Goal: Transaction & Acquisition: Purchase product/service

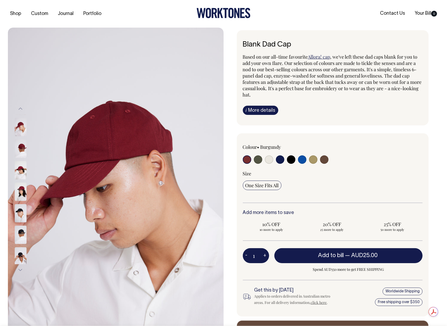
click at [248, 160] on input "radio" at bounding box center [247, 159] width 8 height 8
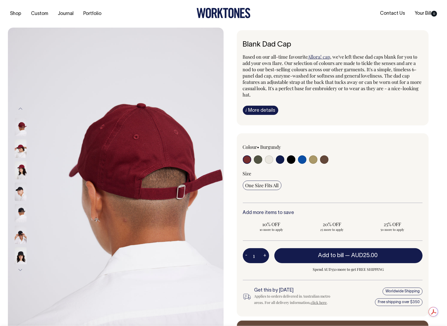
drag, startPoint x: 300, startPoint y: 44, endPoint x: 225, endPoint y: 43, distance: 74.8
click at [225, 43] on div "Blank Dad Cap Based on our all-time favourite Allora! cap , we've left these da…" at bounding box center [331, 194] width 216 height 328
copy h6 "Blank Dad Cap"
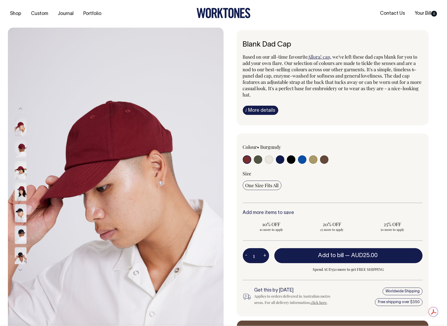
click at [22, 144] on img at bounding box center [21, 148] width 12 height 18
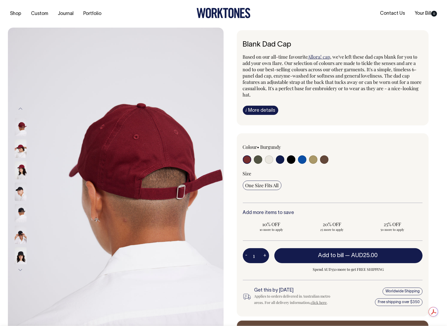
click at [20, 158] on img at bounding box center [21, 148] width 12 height 18
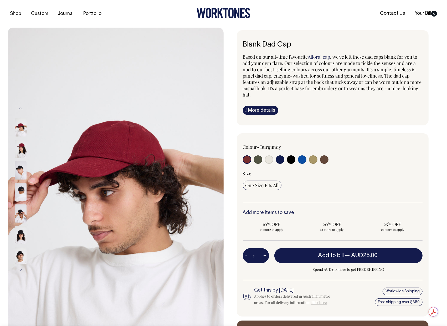
click at [20, 181] on div at bounding box center [27, 192] width 27 height 22
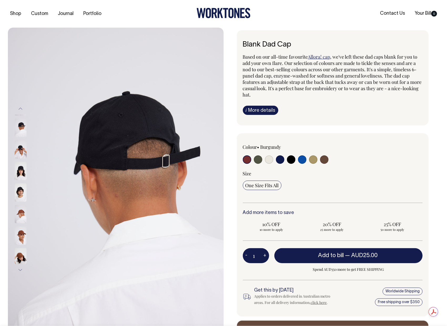
click at [20, 211] on img at bounding box center [21, 214] width 12 height 18
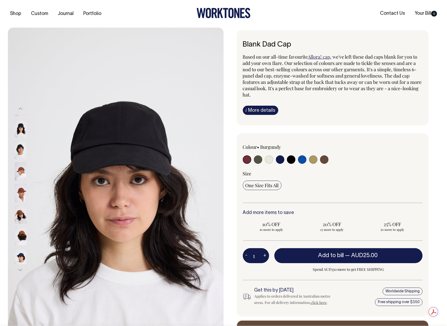
click at [243, 159] on input "radio" at bounding box center [247, 159] width 8 height 8
click at [246, 158] on input "radio" at bounding box center [247, 159] width 8 height 8
click at [261, 159] on input "radio" at bounding box center [258, 159] width 8 height 8
radio input "true"
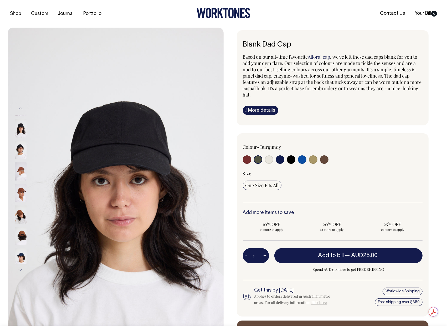
select select "Olive"
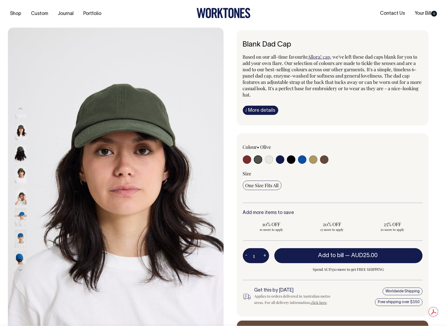
click at [21, 148] on img at bounding box center [21, 152] width 12 height 18
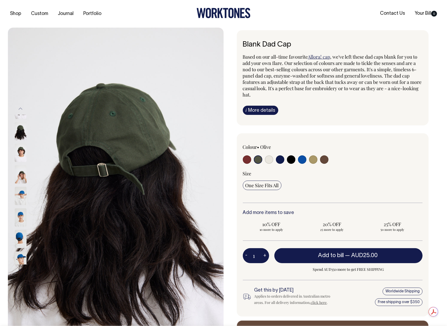
click at [20, 147] on img at bounding box center [21, 152] width 12 height 18
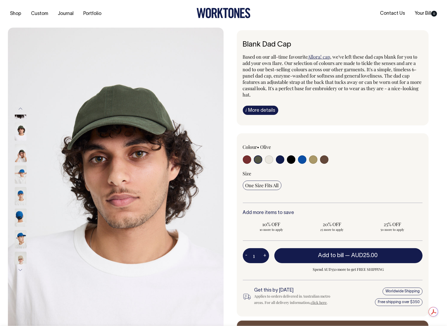
click at [22, 259] on img at bounding box center [21, 260] width 12 height 18
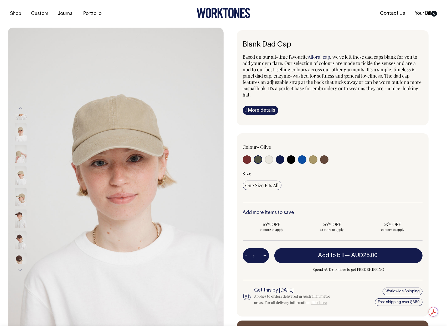
click at [21, 267] on button "Next" at bounding box center [21, 270] width 8 height 12
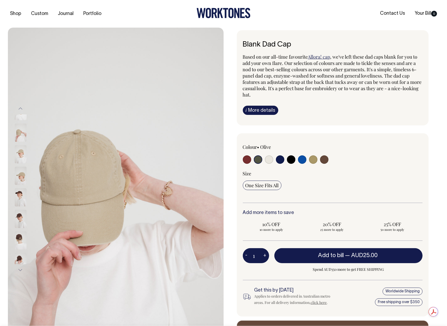
click at [20, 108] on button "Previous" at bounding box center [21, 109] width 8 height 12
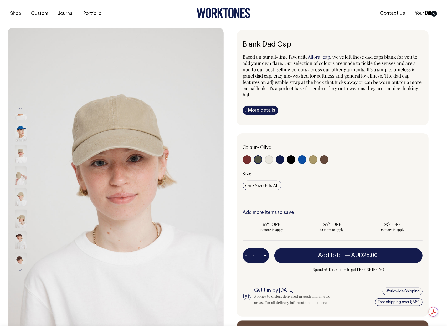
click at [20, 108] on button "Previous" at bounding box center [21, 109] width 8 height 12
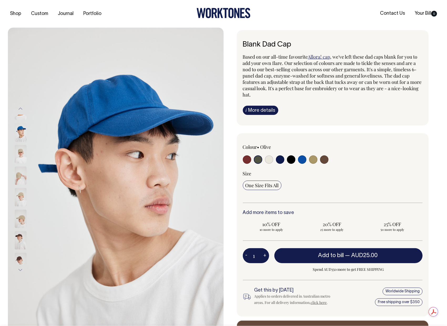
click at [270, 161] on input "radio" at bounding box center [269, 159] width 8 height 8
radio input "true"
select select "Natural"
